Goal: Information Seeking & Learning: Check status

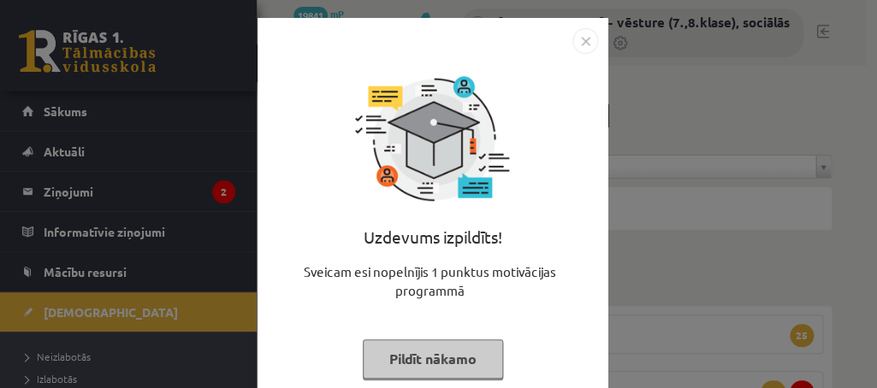
click at [418, 357] on button "Pildīt nākamo" at bounding box center [433, 359] width 140 height 39
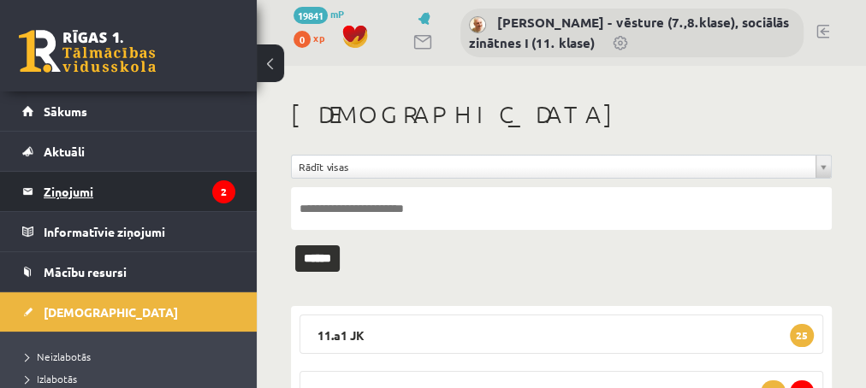
click at [84, 190] on legend "Ziņojumi 2" at bounding box center [140, 191] width 192 height 39
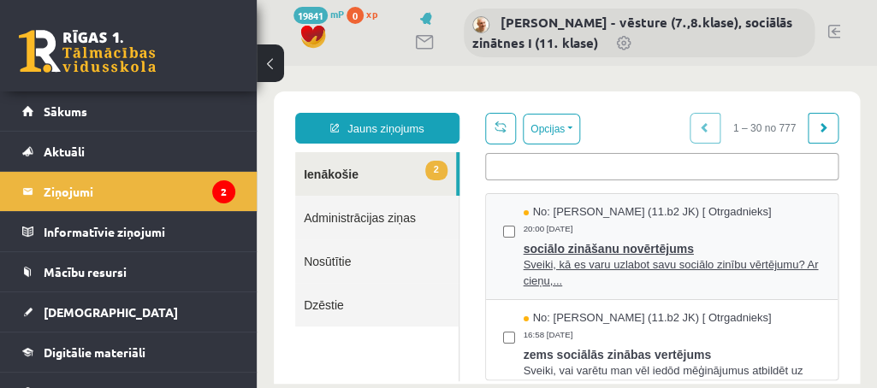
click at [630, 246] on span "sociālo zināšanu novērtējums" at bounding box center [672, 246] width 297 height 21
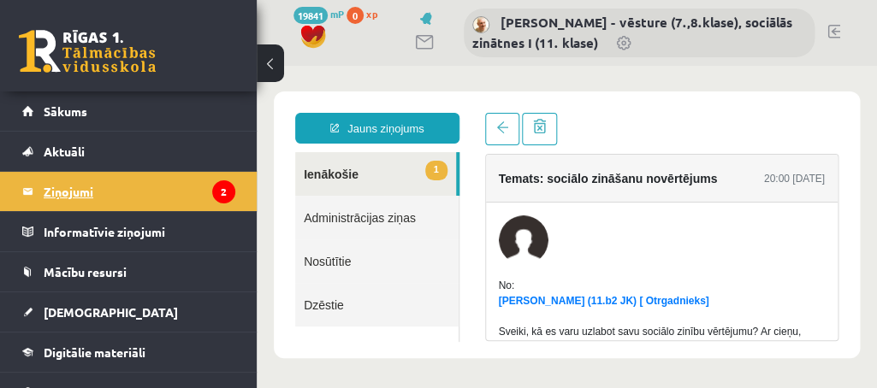
click at [78, 190] on legend "Ziņojumi 2" at bounding box center [140, 191] width 192 height 39
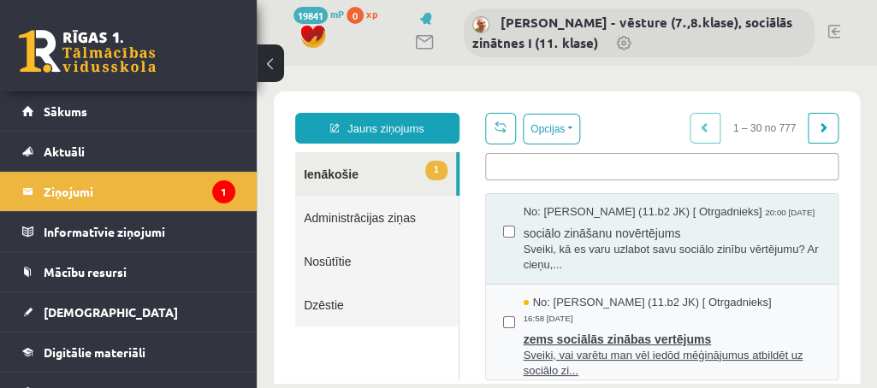
click at [639, 348] on span "zems sociālās zinābas vertējums" at bounding box center [672, 337] width 297 height 21
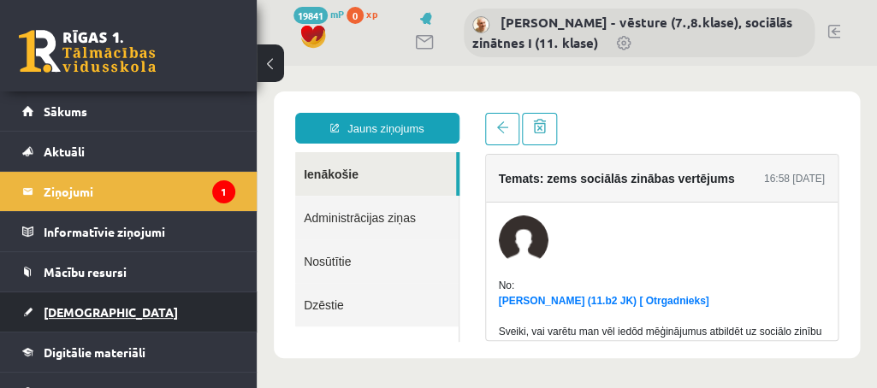
click at [58, 312] on span "[DEMOGRAPHIC_DATA]" at bounding box center [111, 312] width 134 height 15
